Goal: Task Accomplishment & Management: Complete application form

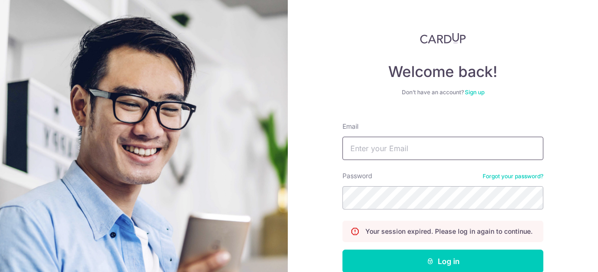
click at [384, 155] on input "Email" at bounding box center [443, 148] width 201 height 23
type input "BEIJUN34@GMAIL.COM"
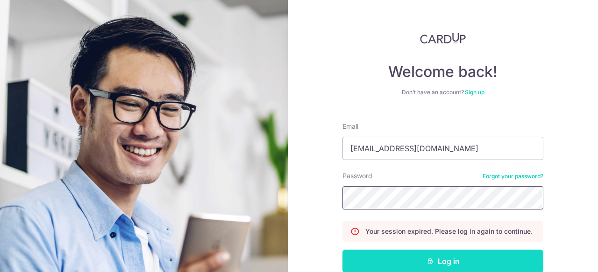
scroll to position [42, 0]
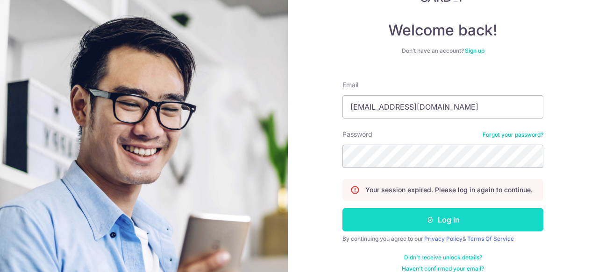
click at [390, 219] on button "Log in" at bounding box center [443, 219] width 201 height 23
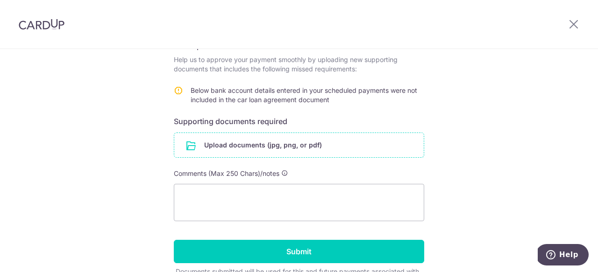
scroll to position [165, 0]
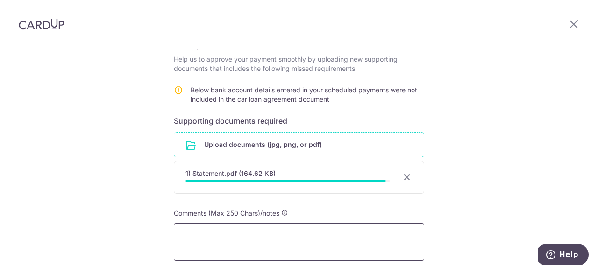
click at [213, 253] on textarea at bounding box center [299, 242] width 250 height 37
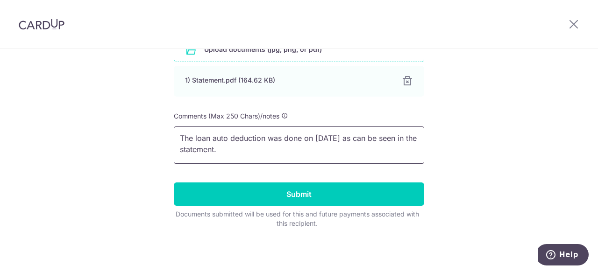
scroll to position [260, 0]
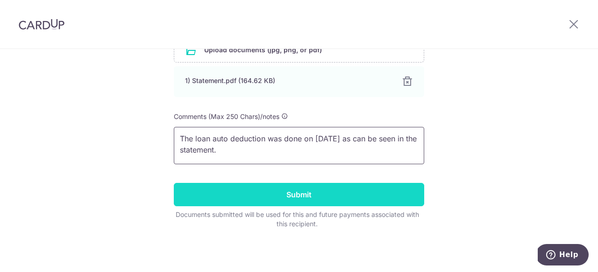
type textarea "The loan auto deduction was done on 29/9/25 as can be seen in the statement."
click at [301, 199] on input "Submit" at bounding box center [299, 194] width 250 height 23
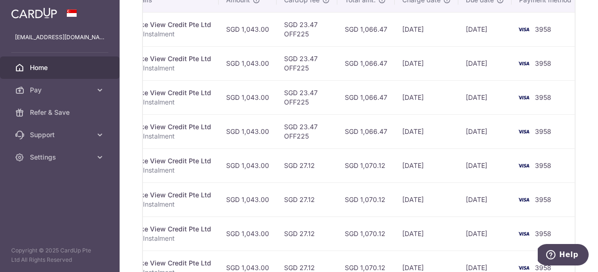
scroll to position [0, 199]
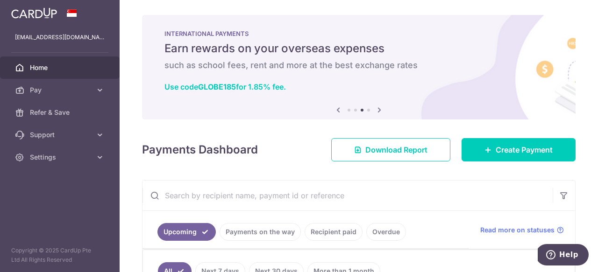
scroll to position [0, 199]
